Goal: Information Seeking & Learning: Learn about a topic

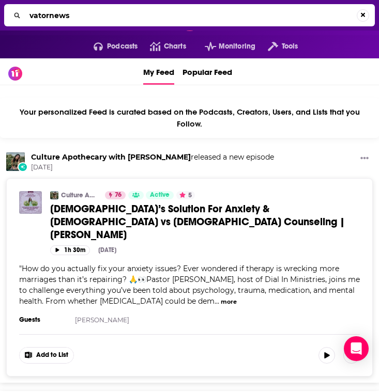
type input "vatornews"
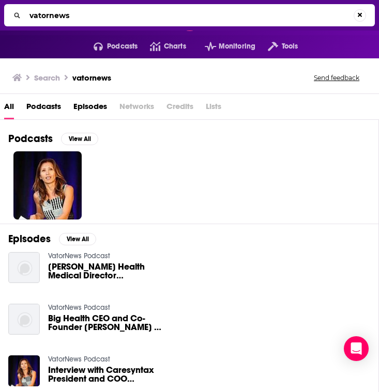
click at [81, 251] on div "Episodes View All VatorNews Podcast [PERSON_NAME] Health Medical Director [PERS…" at bounding box center [189, 338] width 379 height 228
click at [82, 256] on link "VatorNews Podcast" at bounding box center [79, 256] width 62 height 9
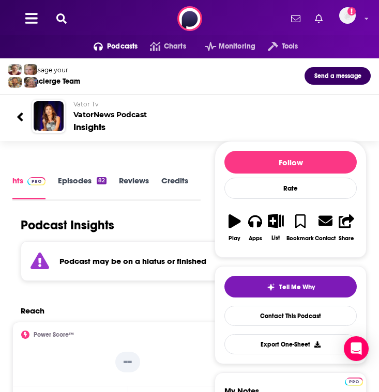
click at [120, 110] on h2 "Vator Tv VatorNews Podcast" at bounding box center [217, 109] width 289 height 19
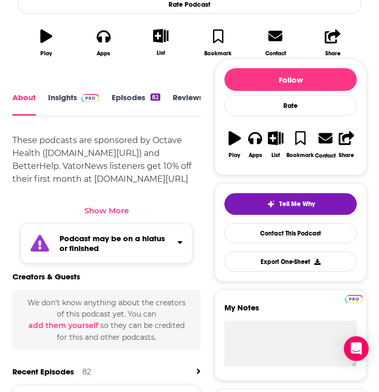
scroll to position [326, 0]
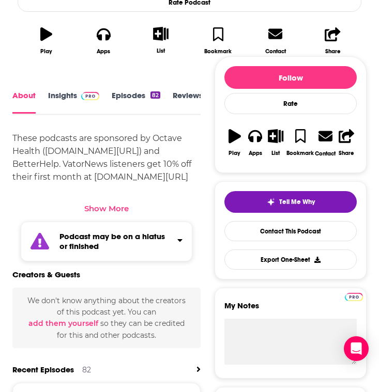
click at [128, 95] on link "Episodes 82" at bounding box center [136, 102] width 49 height 23
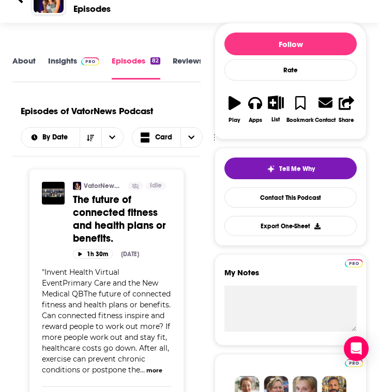
scroll to position [85, 0]
